Goal: Information Seeking & Learning: Learn about a topic

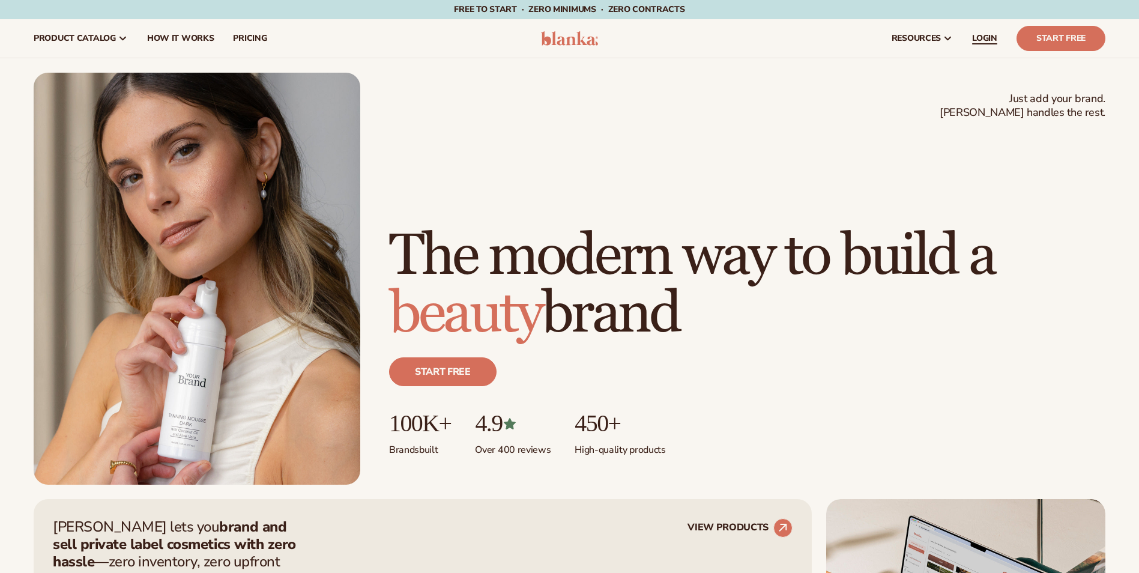
click at [987, 40] on span "LOGIN" at bounding box center [984, 39] width 25 height 10
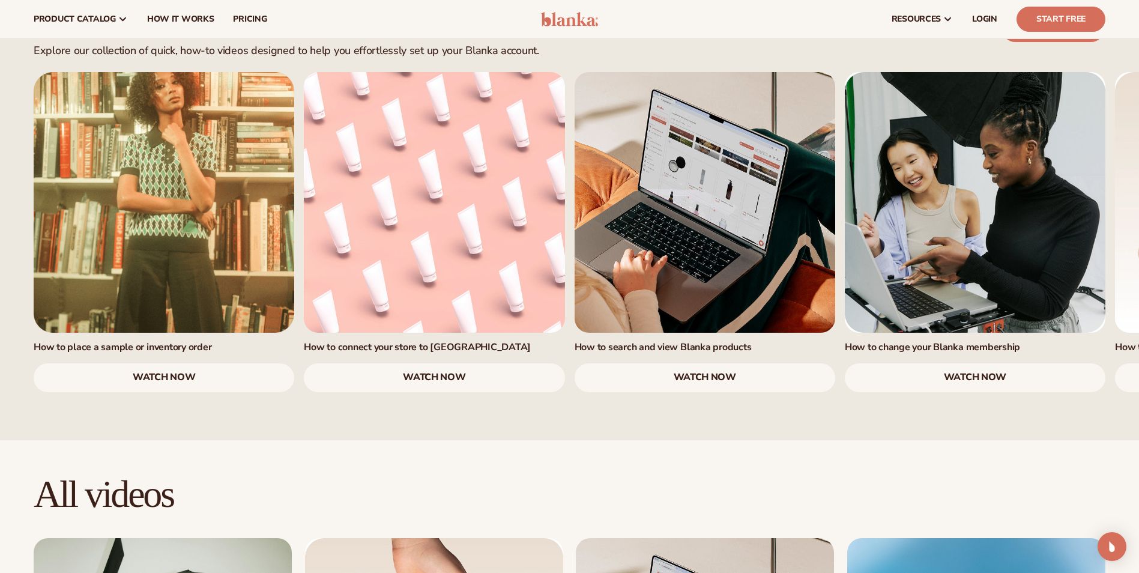
scroll to position [781, 0]
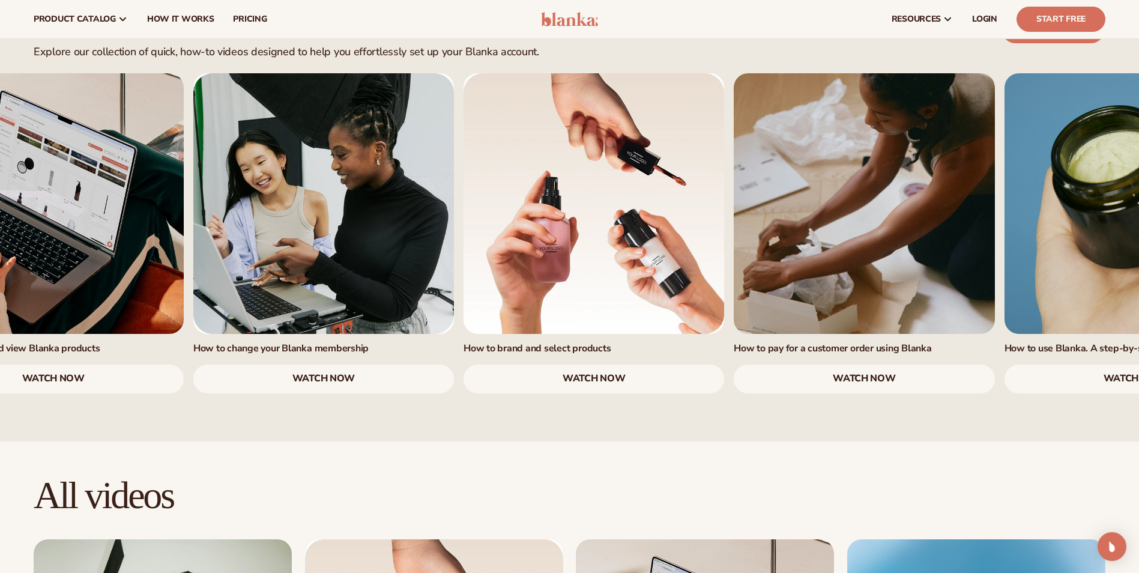
click at [289, 255] on link "4 / 7" at bounding box center [323, 203] width 261 height 261
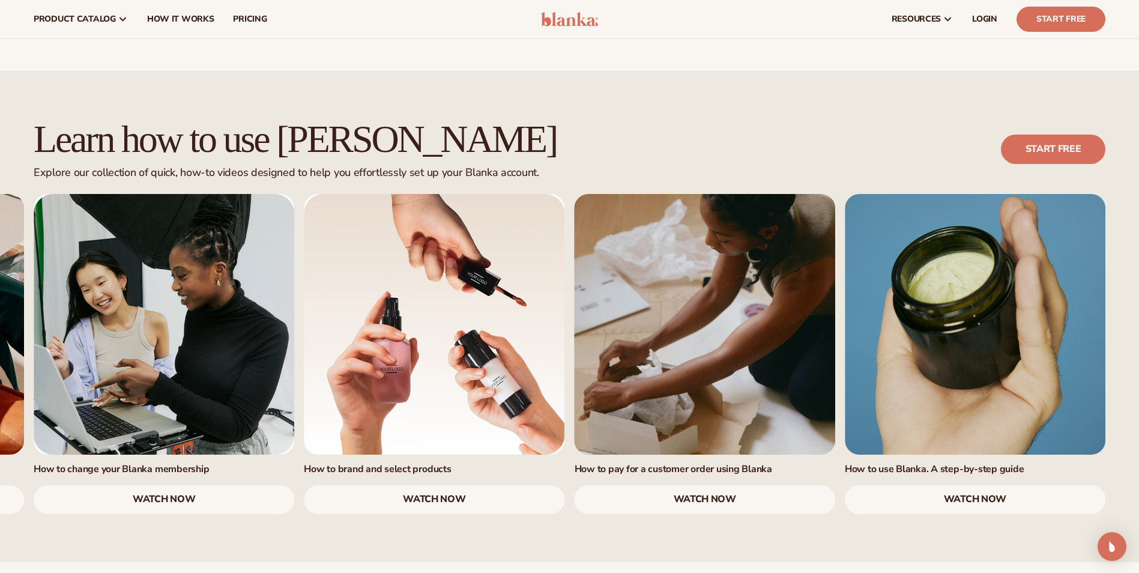
scroll to position [600, 0]
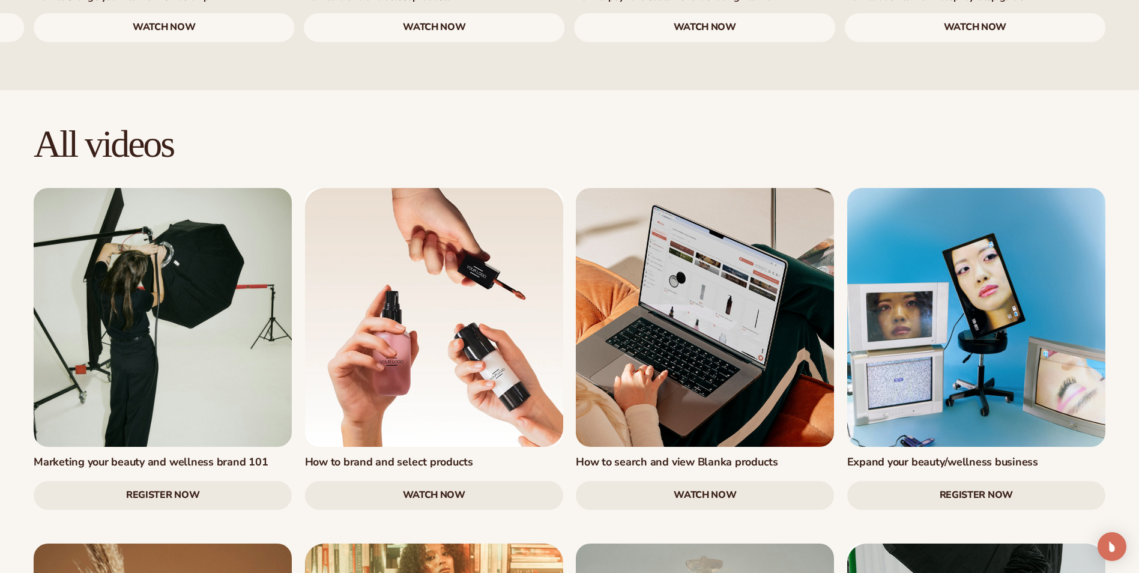
scroll to position [1261, 0]
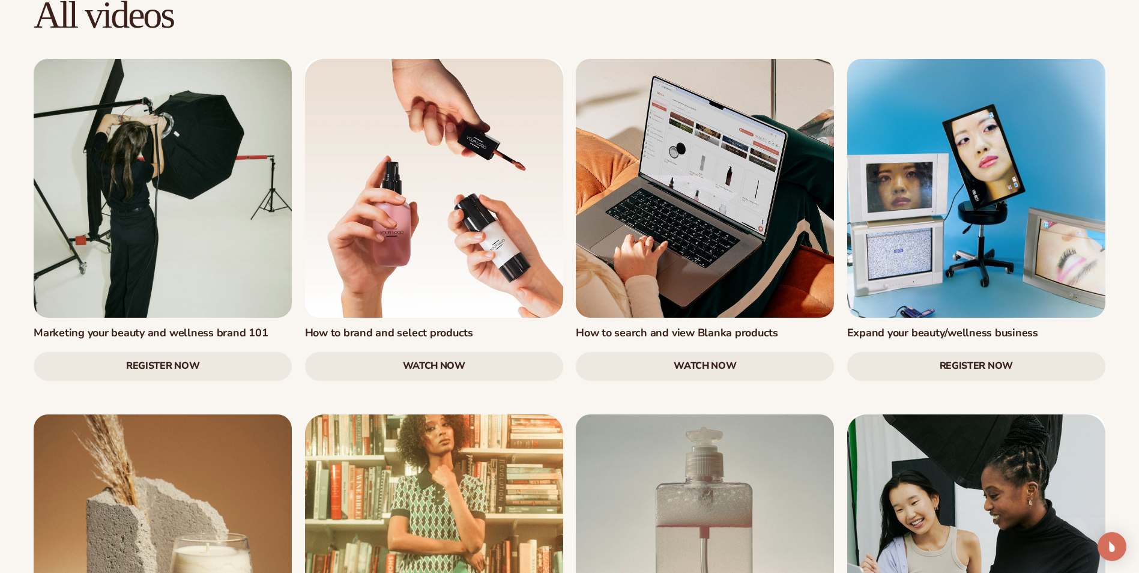
click at [162, 352] on link "Register Now" at bounding box center [163, 366] width 258 height 29
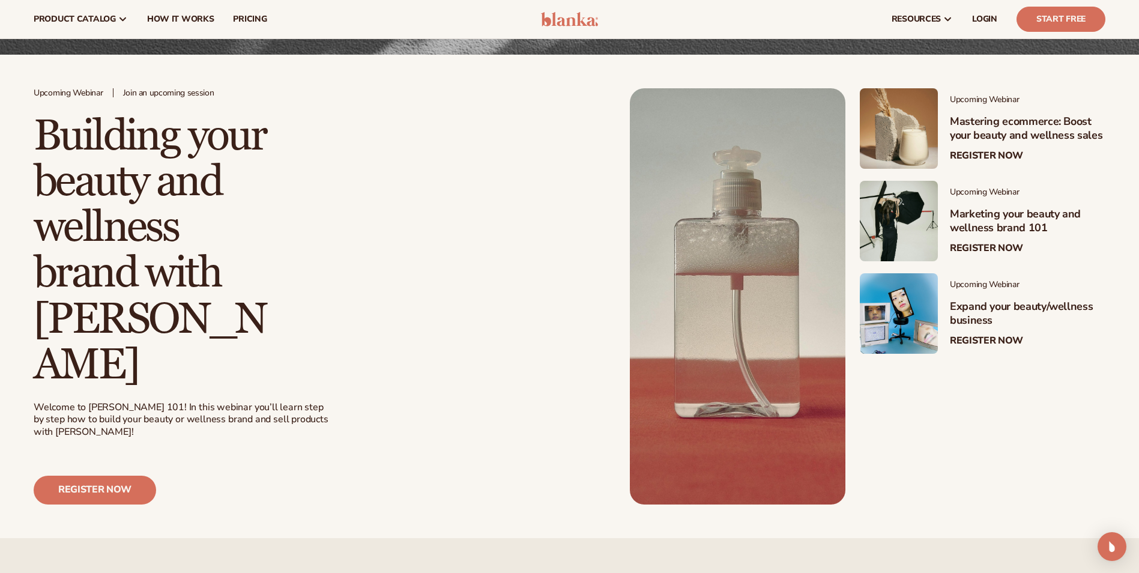
scroll to position [180, 0]
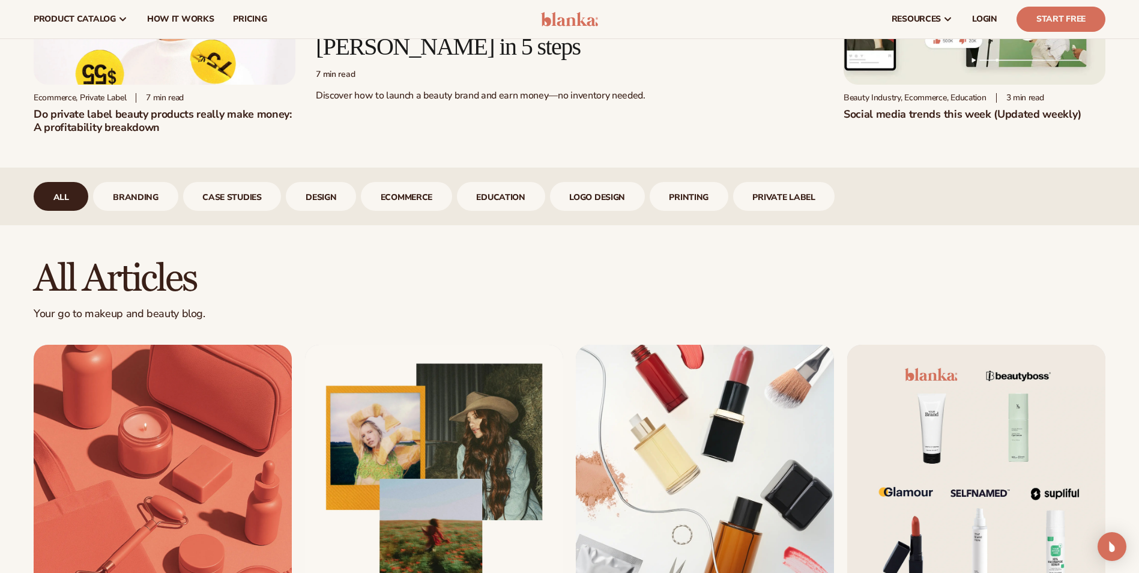
scroll to position [420, 0]
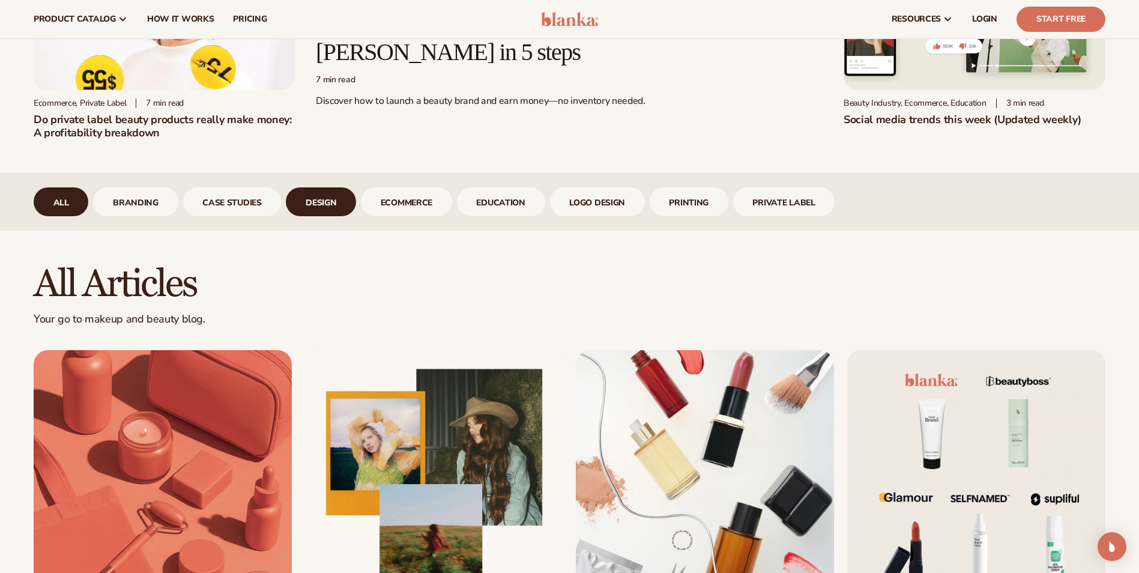
click at [349, 205] on link "design" at bounding box center [321, 201] width 70 height 29
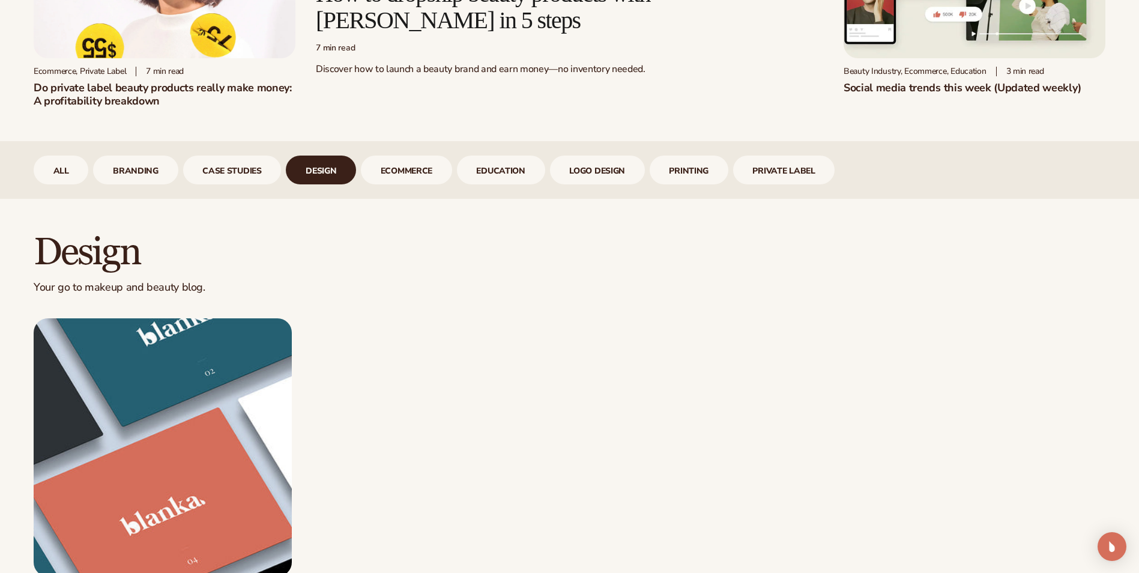
scroll to position [661, 0]
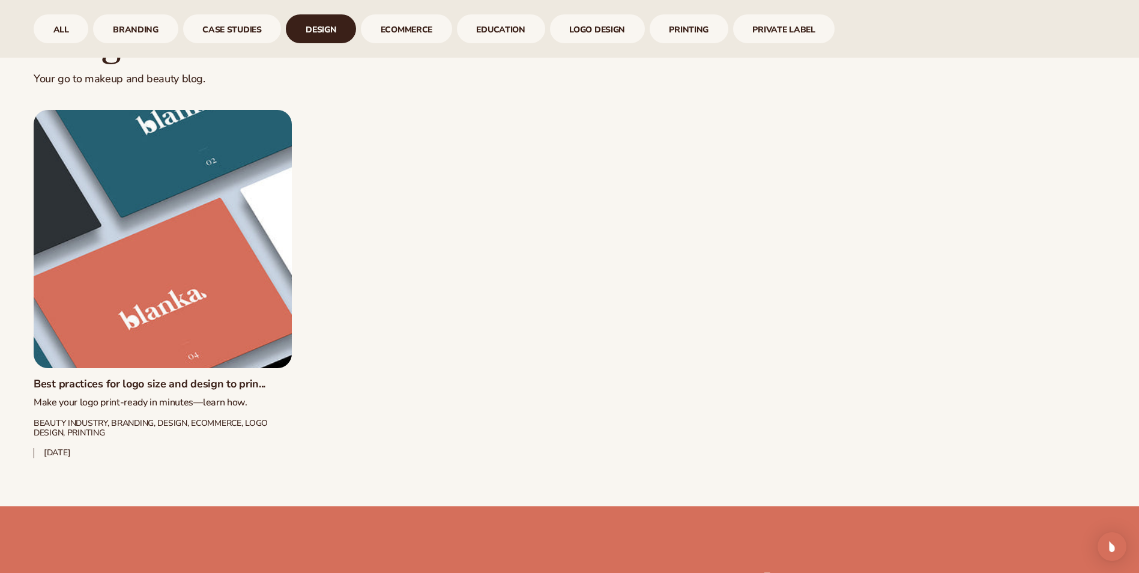
click at [237, 378] on link "Best practices for logo size and design to prin..." at bounding box center [163, 384] width 258 height 13
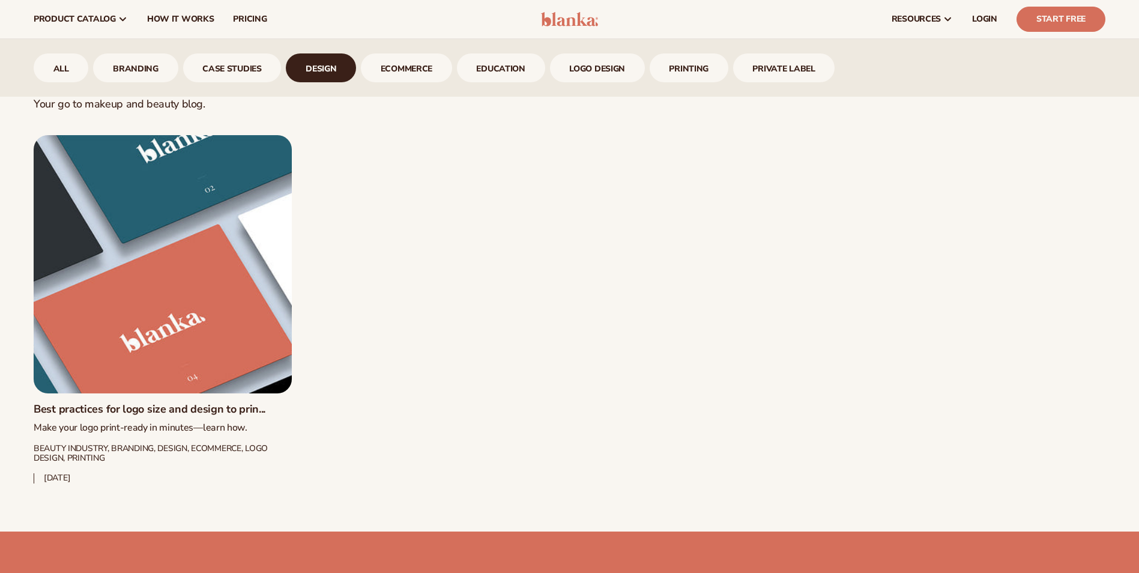
scroll to position [540, 0]
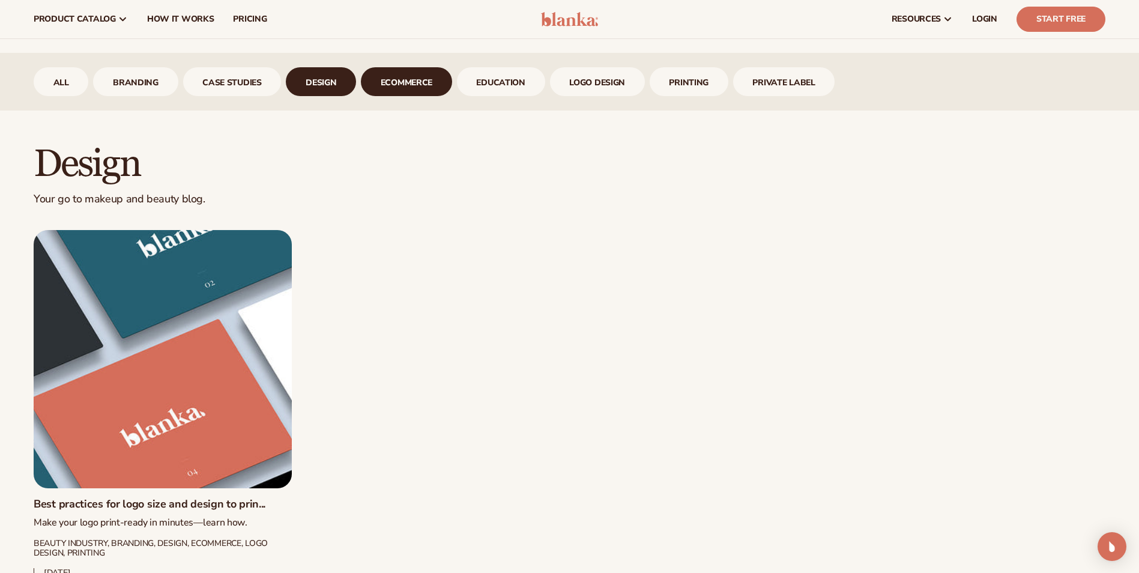
click at [405, 82] on link "ecommerce" at bounding box center [406, 81] width 91 height 29
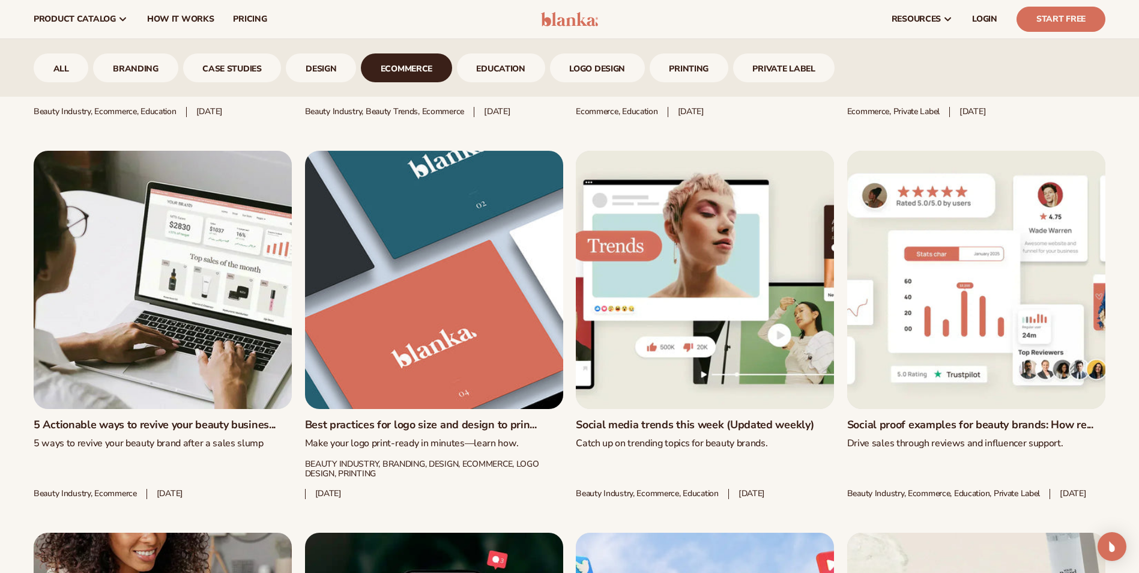
scroll to position [961, 0]
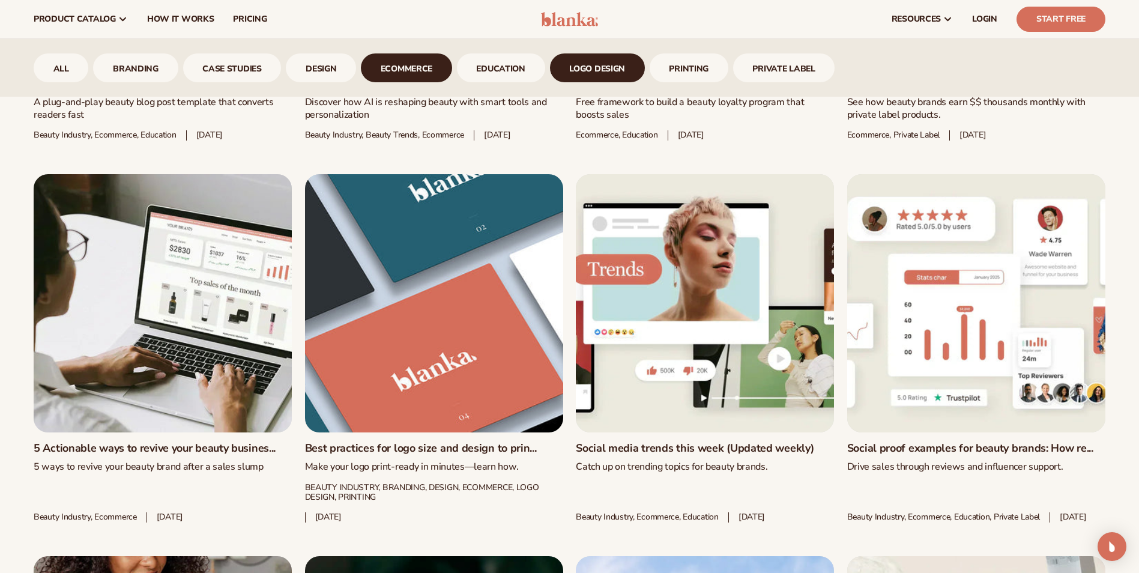
click at [612, 60] on link "logo design" at bounding box center [597, 67] width 95 height 29
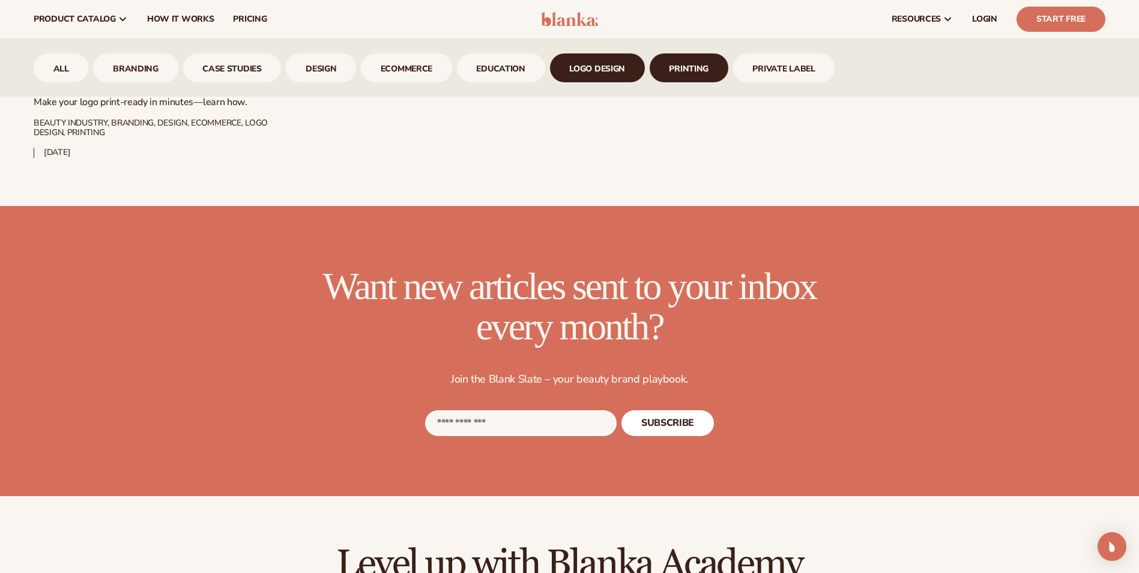
click at [686, 70] on link "printing" at bounding box center [689, 67] width 79 height 29
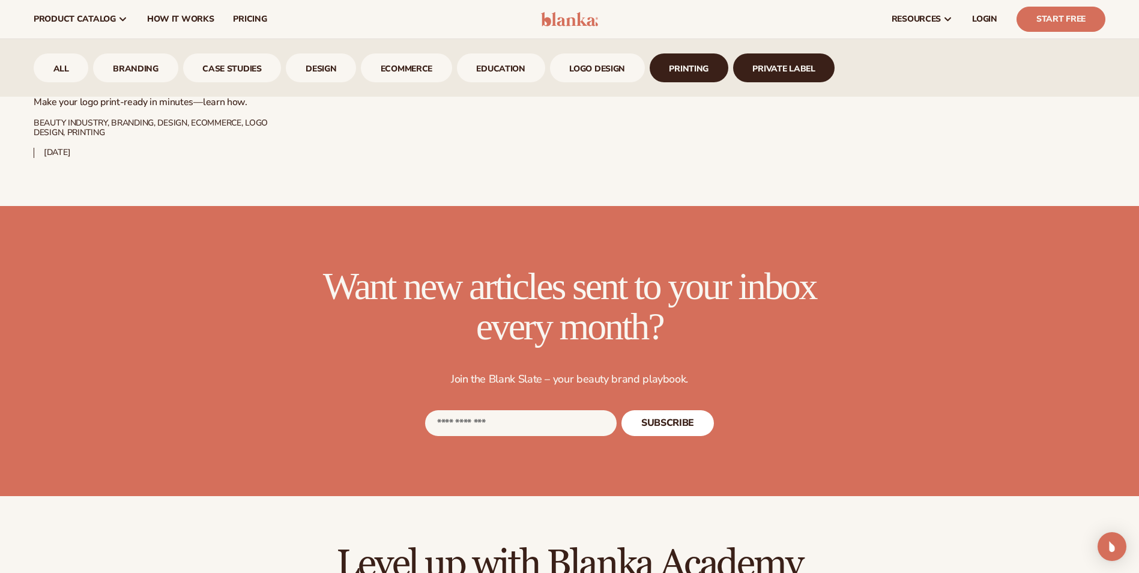
click at [814, 69] on link "Private Label" at bounding box center [784, 67] width 102 height 29
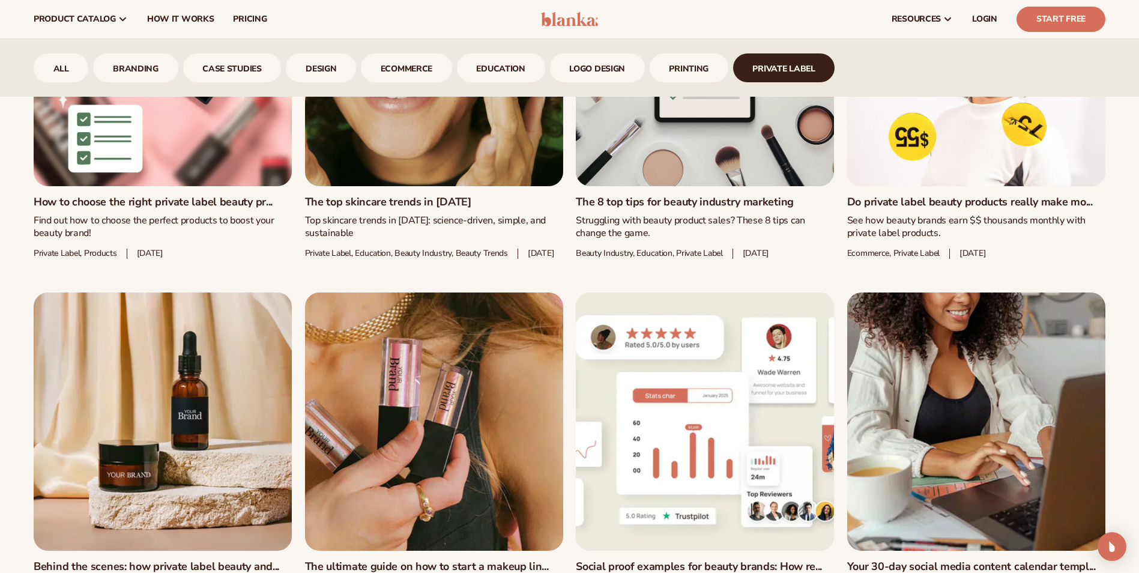
scroll to position [841, 0]
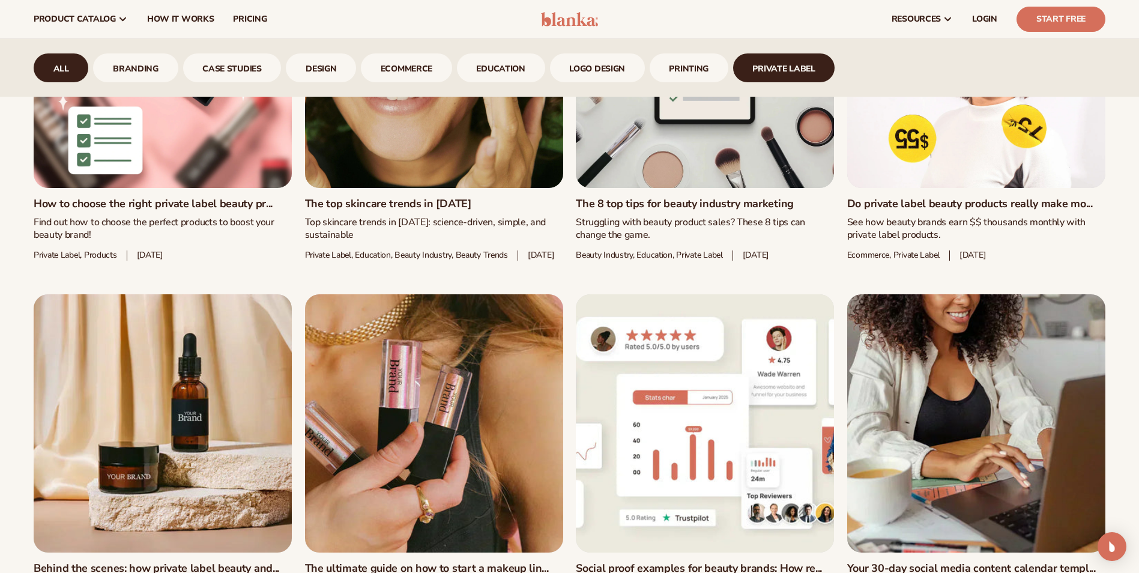
click at [85, 73] on link "All" at bounding box center [61, 67] width 55 height 29
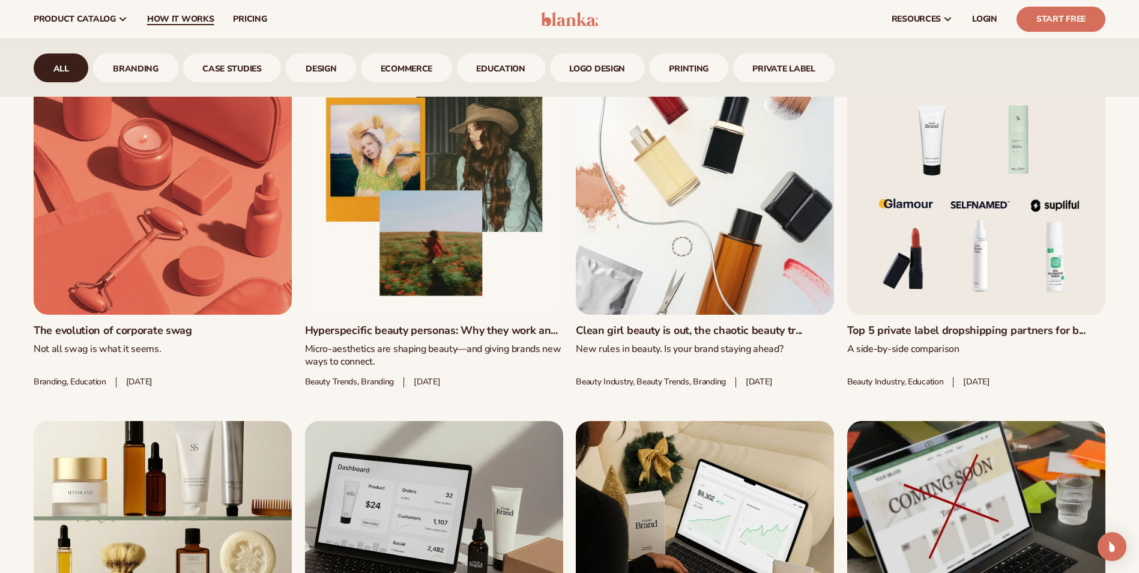
scroll to position [661, 0]
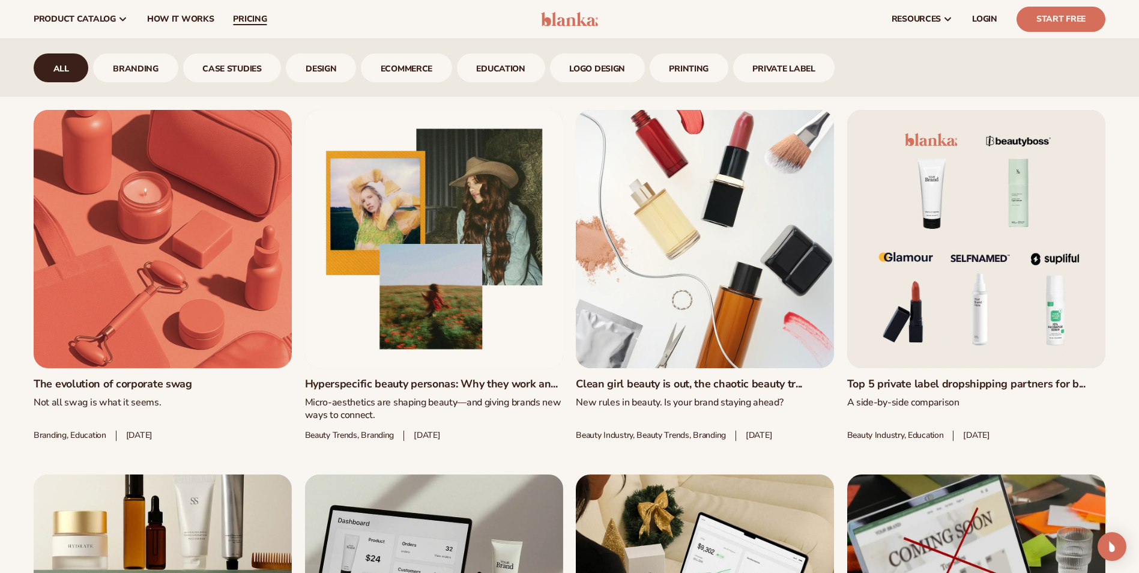
click at [261, 20] on span "pricing" at bounding box center [250, 19] width 34 height 10
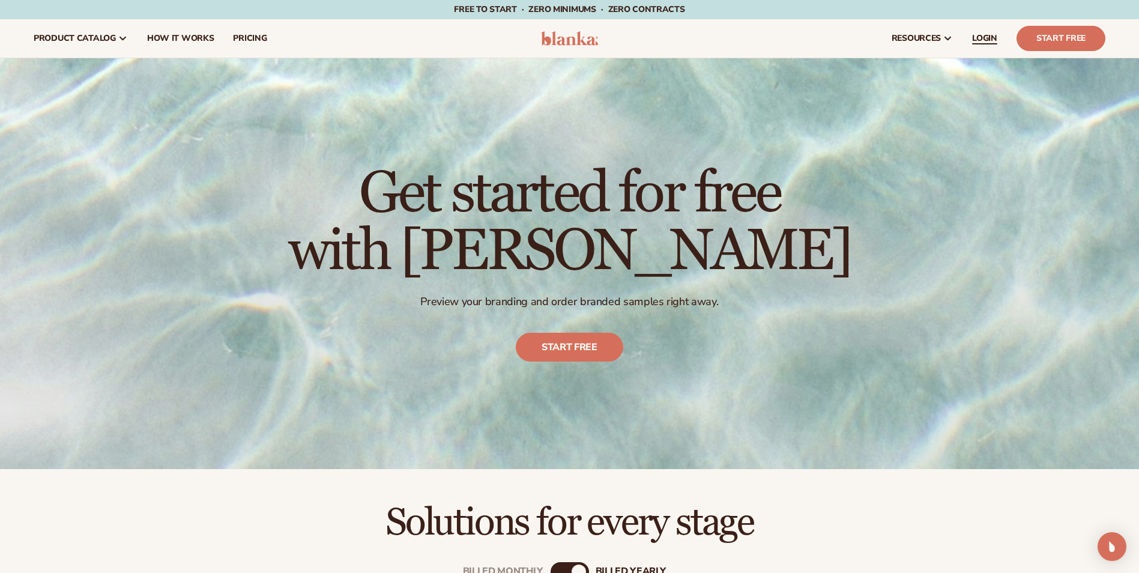
click at [992, 39] on span "LOGIN" at bounding box center [984, 39] width 25 height 10
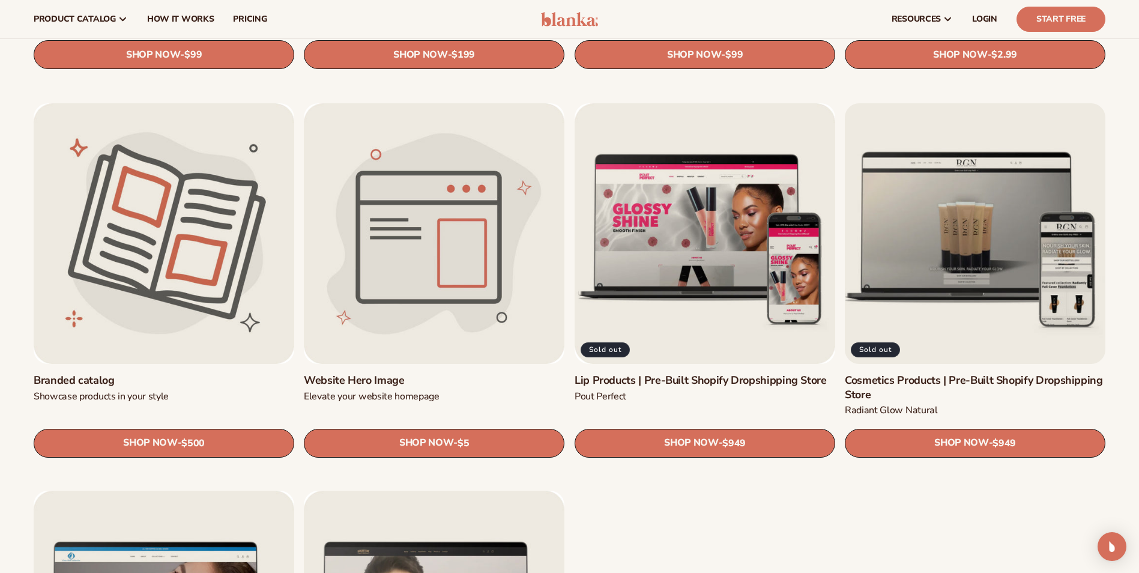
scroll to position [1441, 0]
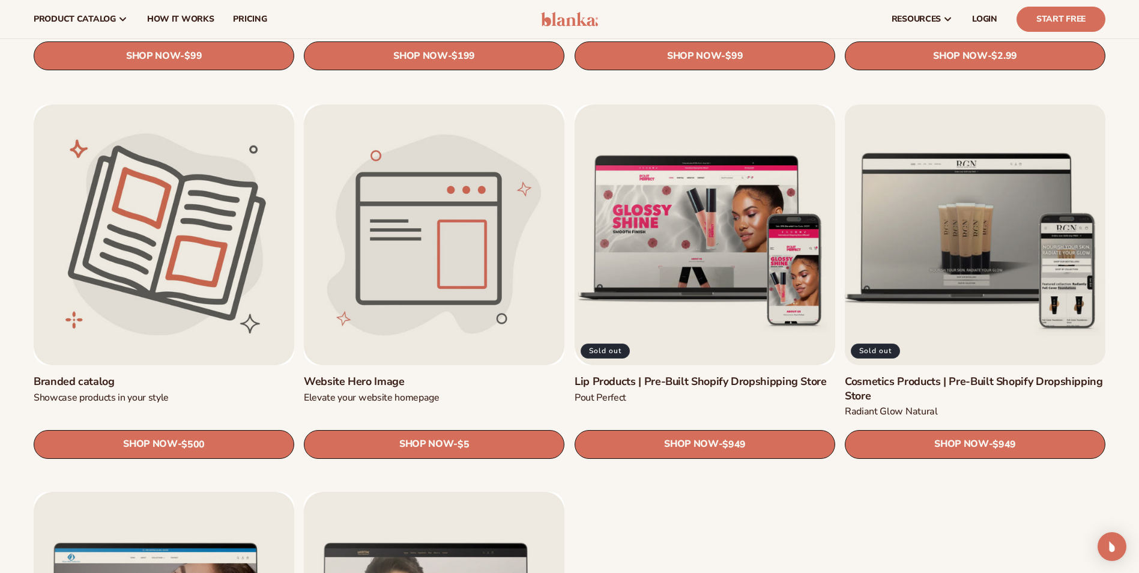
click at [937, 375] on link "Cosmetics Products | Pre-Built Shopify Dropshipping Store" at bounding box center [975, 389] width 261 height 28
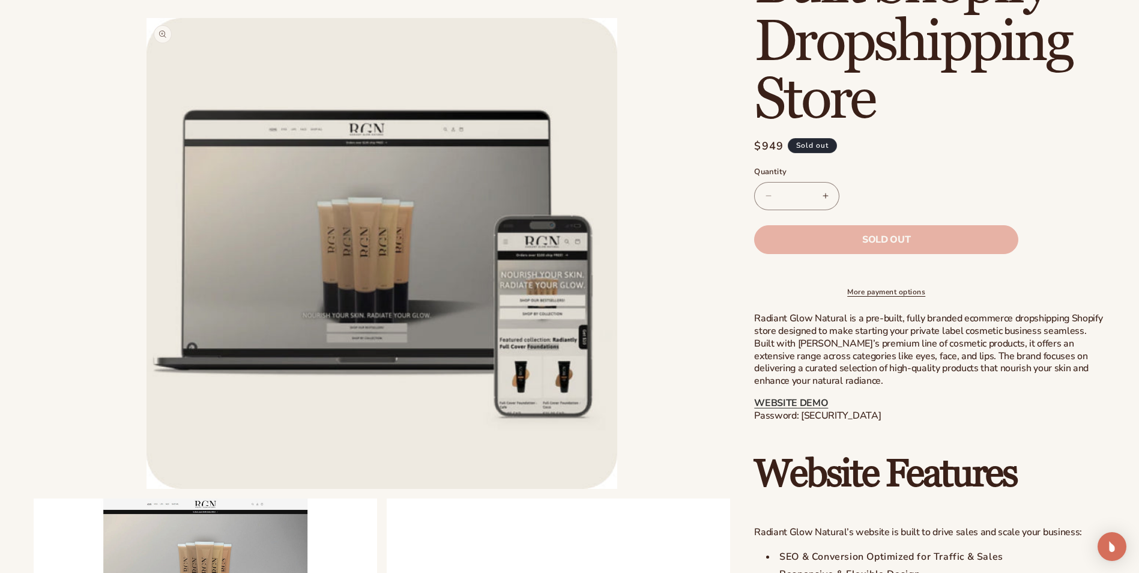
scroll to position [300, 0]
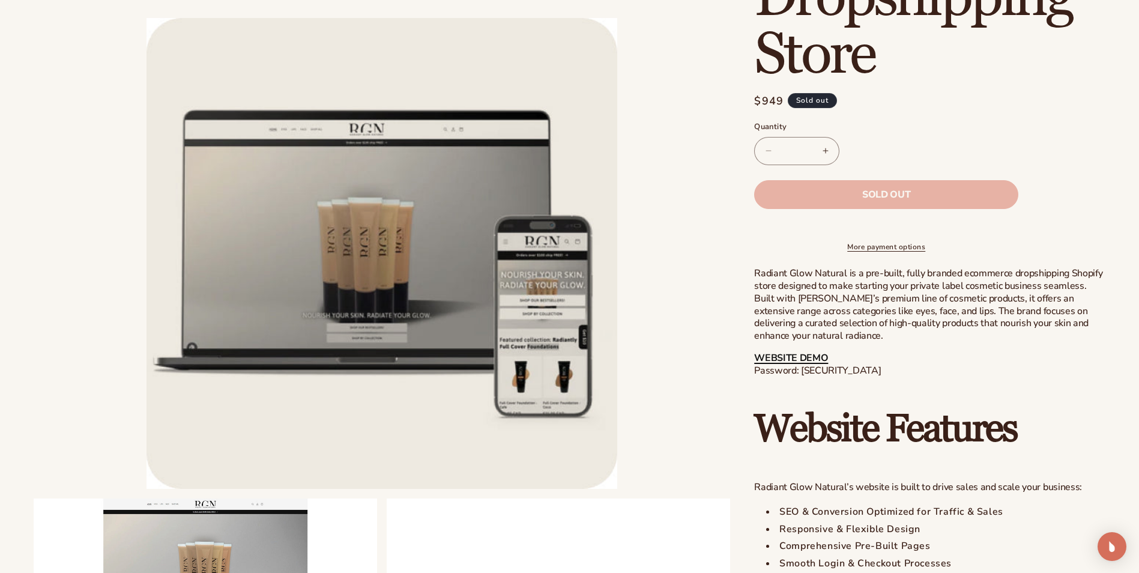
click at [808, 364] on link "WEBSITE DEMO" at bounding box center [791, 357] width 74 height 13
drag, startPoint x: 872, startPoint y: 381, endPoint x: 802, endPoint y: 378, distance: 70.9
click at [802, 377] on p "WEBSITE DEMO Password: [SECURITY_DATA]" at bounding box center [929, 364] width 351 height 25
drag, startPoint x: 802, startPoint y: 378, endPoint x: 811, endPoint y: 380, distance: 9.9
copy p "blanka-cosmetics"
